Goal: Information Seeking & Learning: Check status

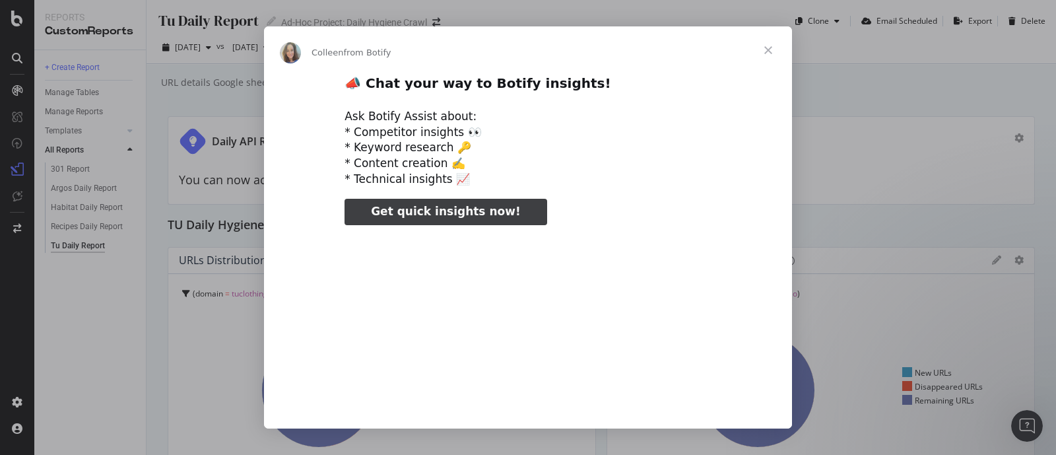
click at [599, 397] on video "Play video" at bounding box center [528, 373] width 550 height 275
type input "2159612"
click at [767, 53] on span "Close" at bounding box center [768, 50] width 48 height 48
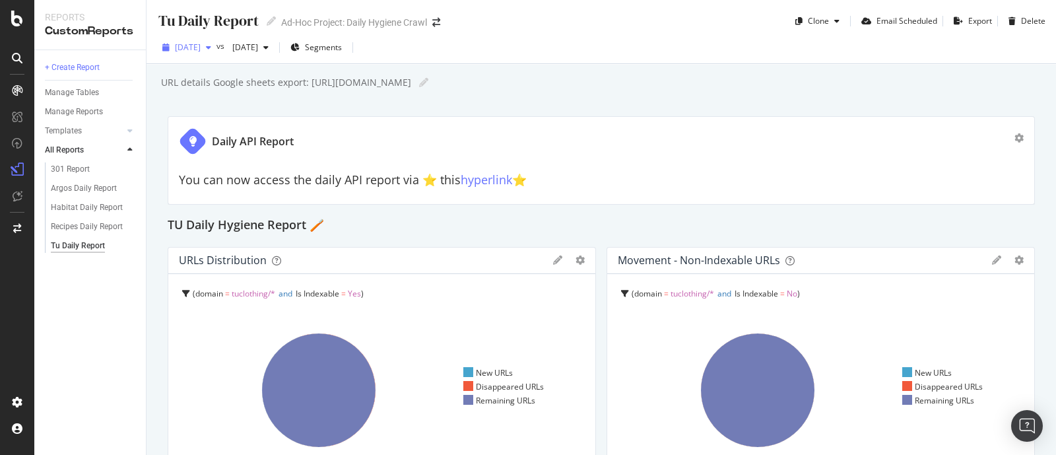
click at [201, 50] on span "[DATE]" at bounding box center [188, 47] width 26 height 11
click at [104, 187] on div "Argos Daily Report" at bounding box center [84, 188] width 66 height 14
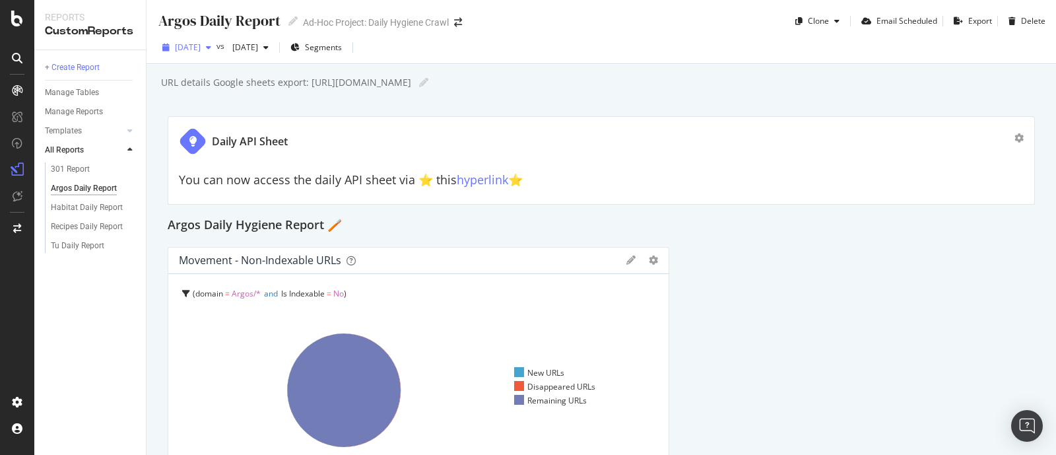
click at [216, 54] on div "[DATE]" at bounding box center [186, 48] width 59 height 20
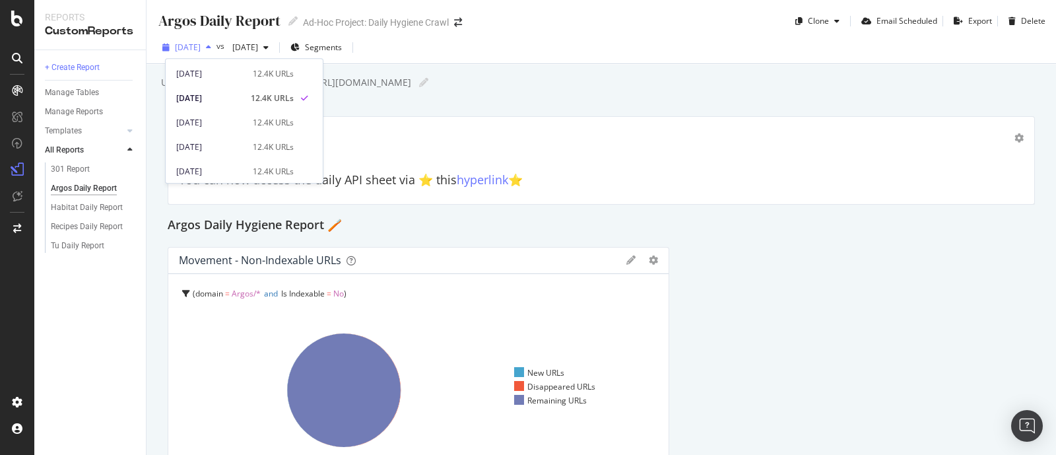
click at [216, 53] on div "[DATE]" at bounding box center [186, 48] width 59 height 20
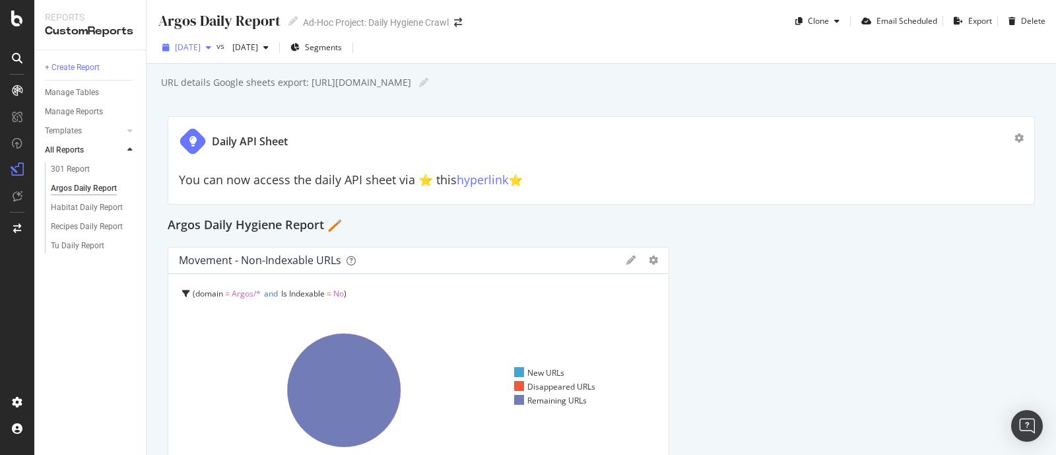
click at [201, 49] on span "[DATE]" at bounding box center [188, 47] width 26 height 11
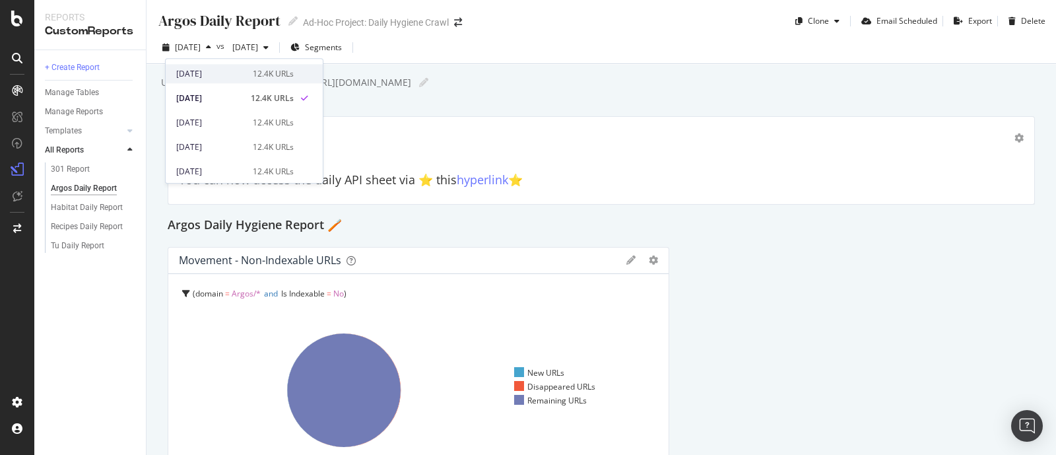
click at [218, 64] on div "[DATE] 12.4K URLs" at bounding box center [244, 73] width 157 height 19
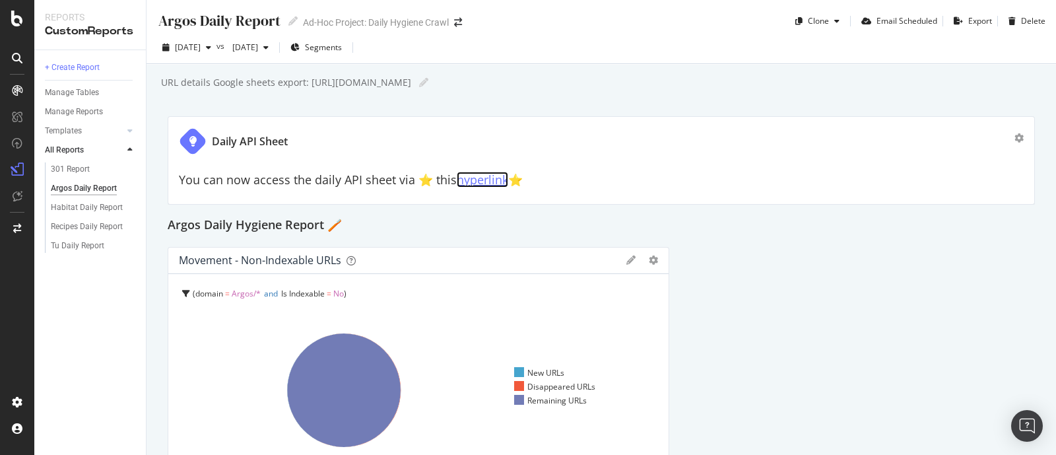
click at [466, 181] on link "hyperlink" at bounding box center [482, 180] width 51 height 16
click at [108, 206] on div "Habitat Daily Report" at bounding box center [87, 208] width 72 height 14
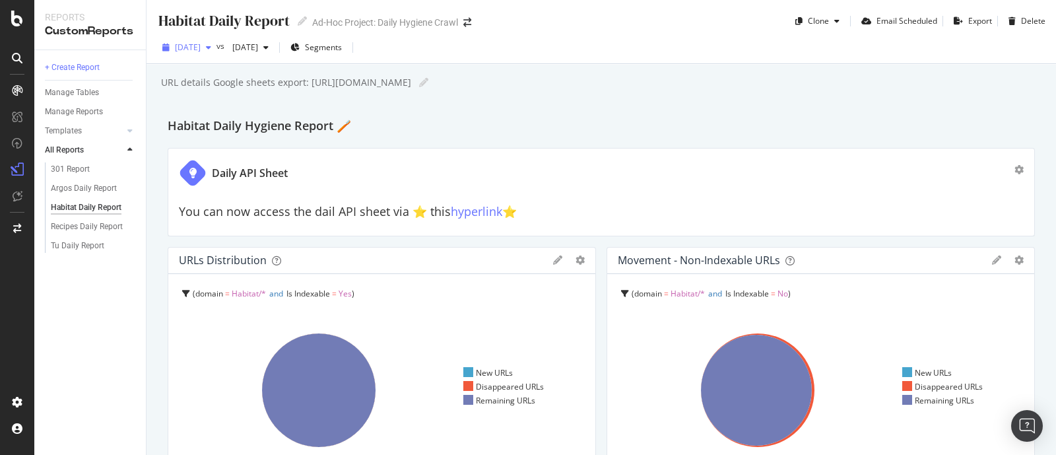
click at [201, 47] on span "[DATE]" at bounding box center [188, 47] width 26 height 11
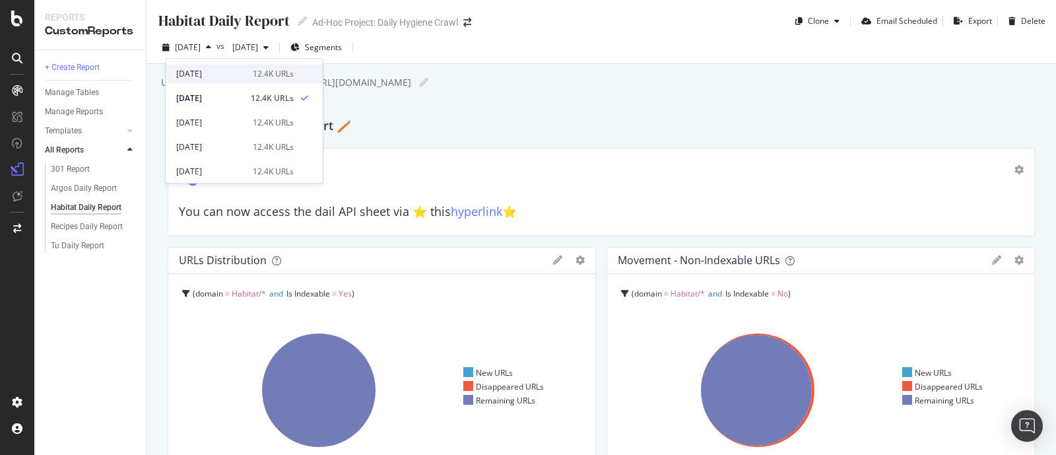
click at [220, 71] on div "[DATE]" at bounding box center [210, 74] width 69 height 12
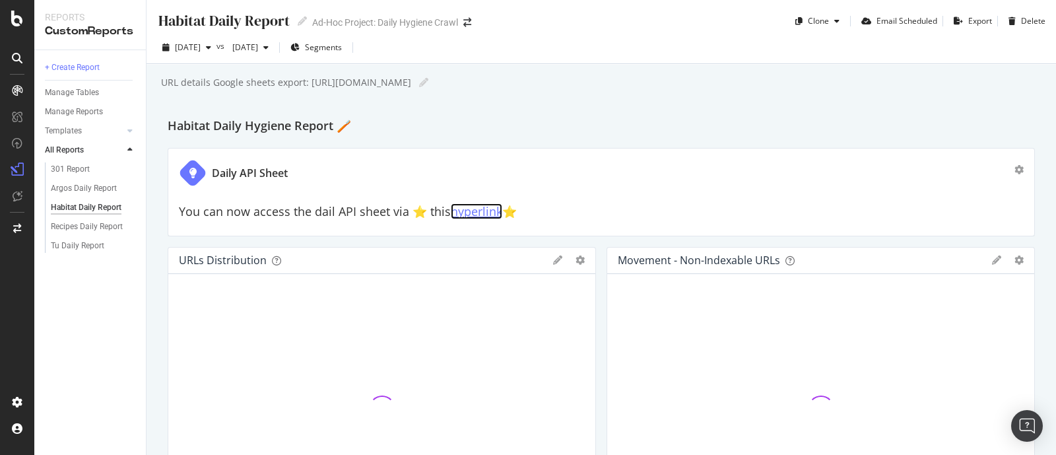
click at [479, 213] on link "hyperlink" at bounding box center [476, 211] width 51 height 16
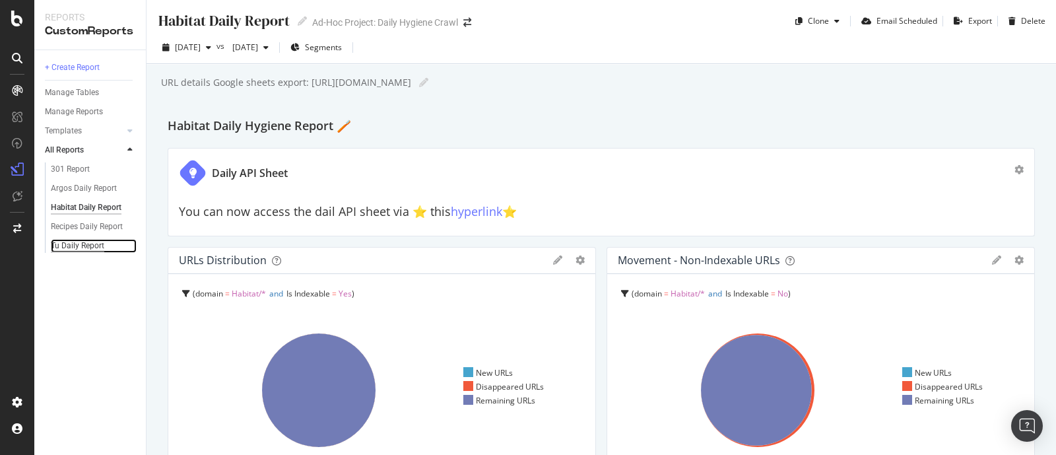
click at [93, 247] on div "Tu Daily Report" at bounding box center [77, 246] width 53 height 14
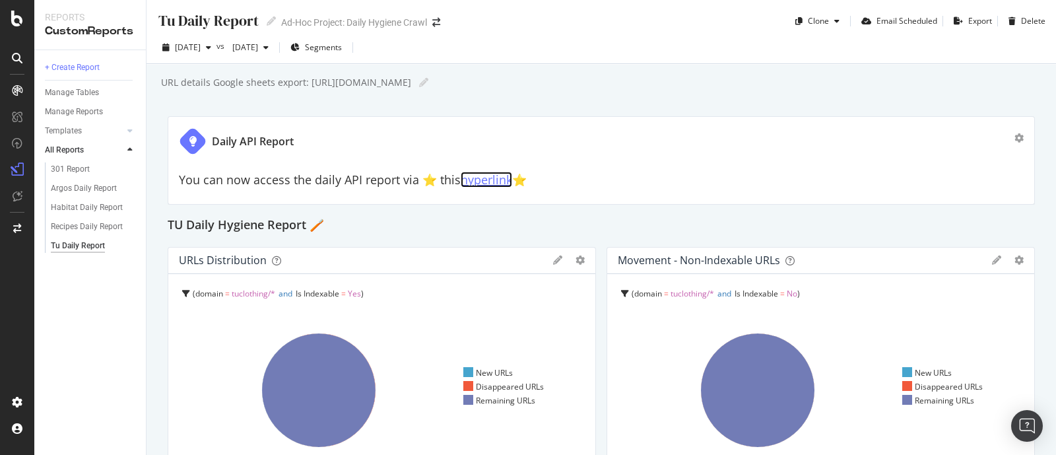
click at [478, 183] on link "hyperlink" at bounding box center [486, 180] width 51 height 16
